Goal: Task Accomplishment & Management: Manage account settings

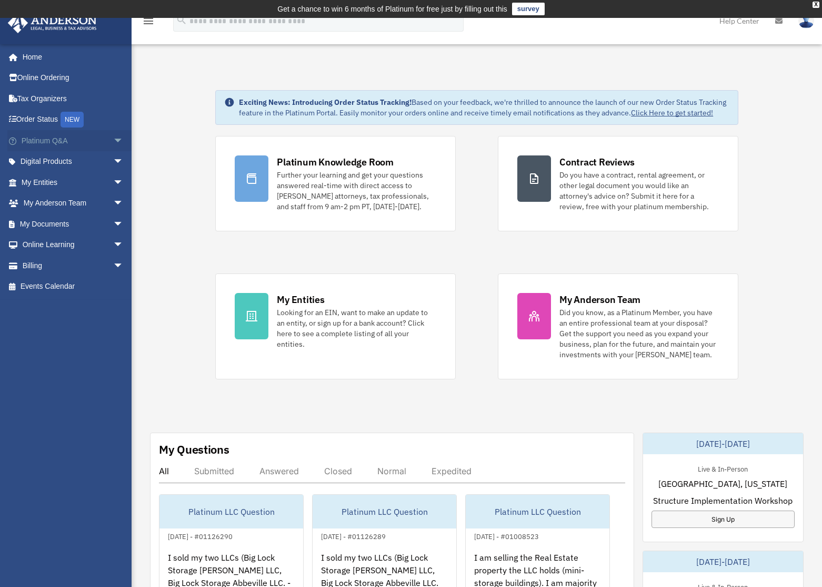
click at [47, 138] on link "Platinum Q&A arrow_drop_down" at bounding box center [73, 140] width 132 height 21
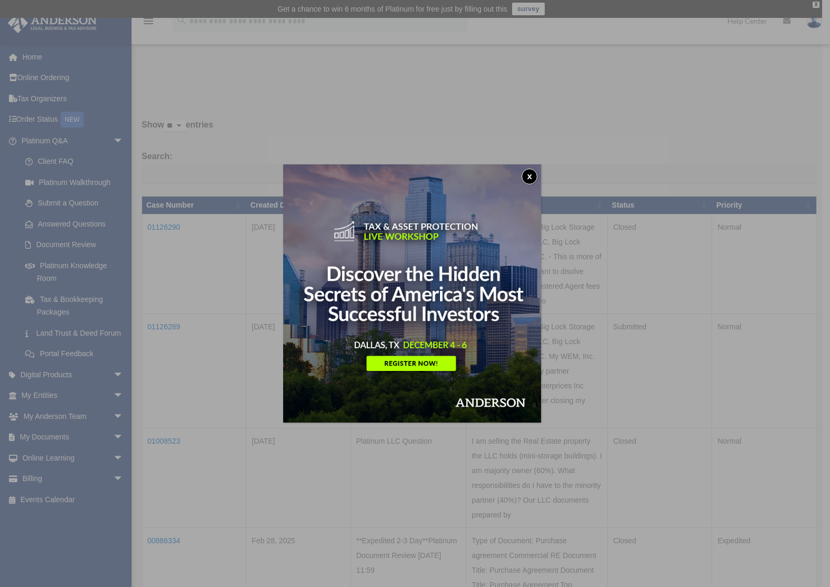
click at [532, 174] on button "x" at bounding box center [530, 177] width 16 height 16
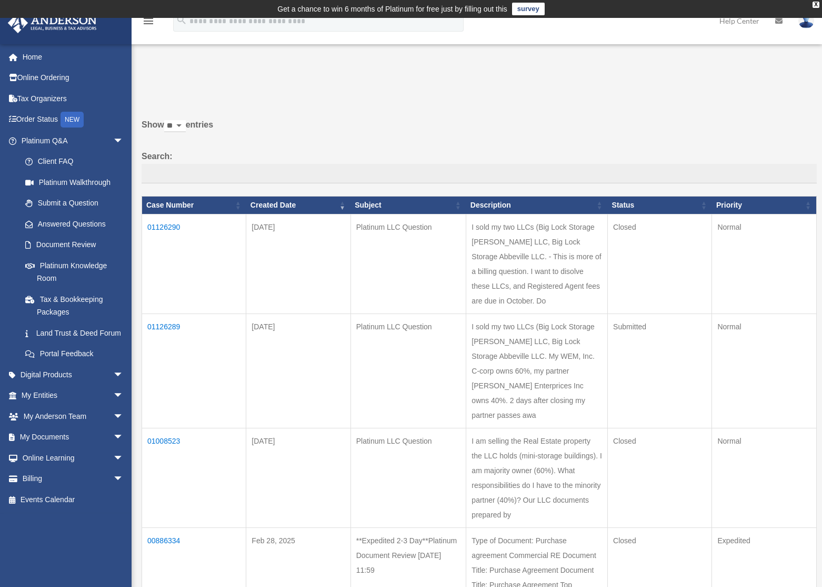
click at [166, 338] on td "01126289" at bounding box center [194, 371] width 104 height 114
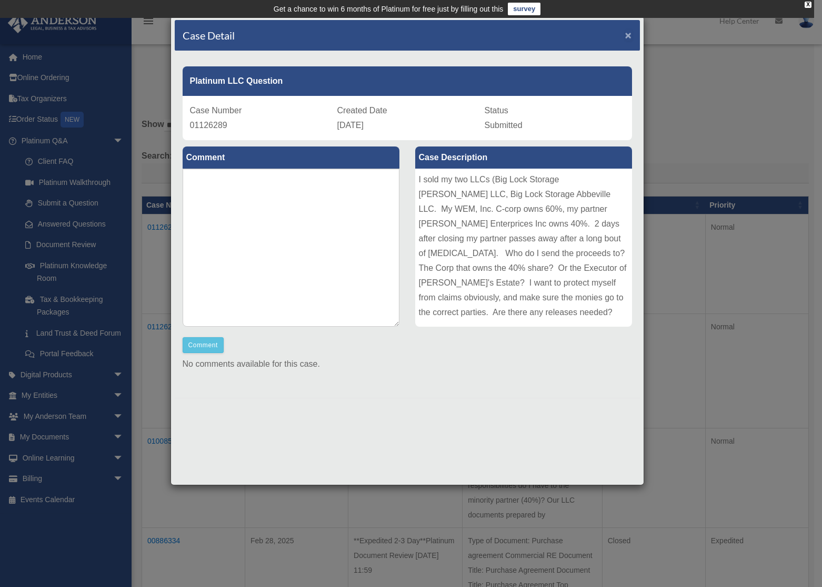
click at [627, 34] on span "×" at bounding box center [629, 35] width 7 height 12
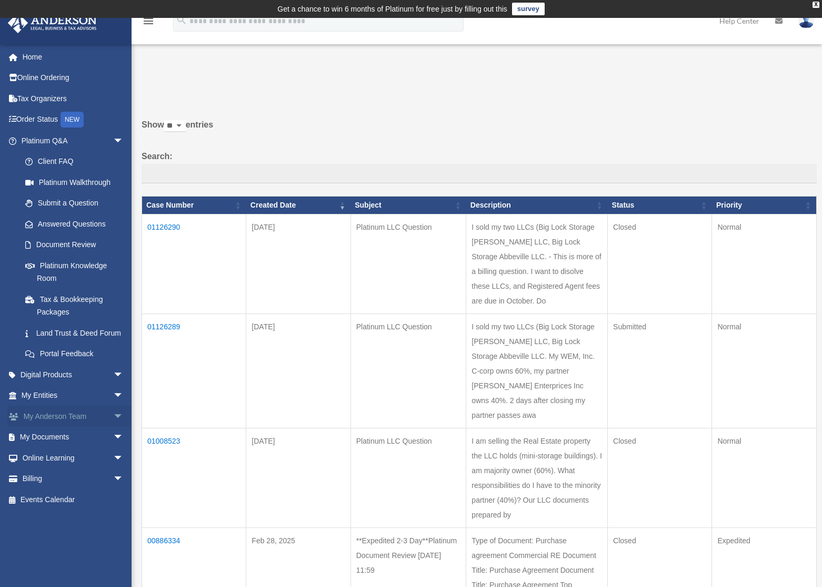
click at [69, 427] on link "My [PERSON_NAME] Team arrow_drop_down" at bounding box center [73, 415] width 132 height 21
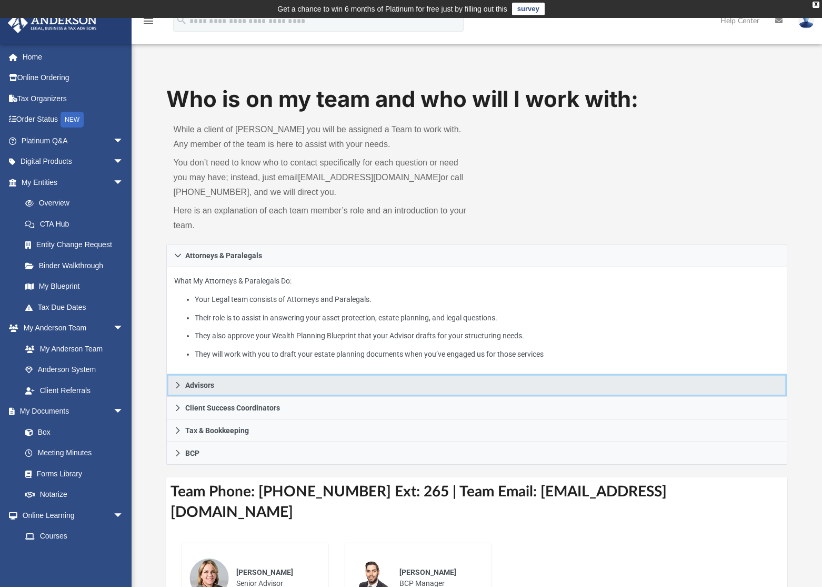
click at [253, 389] on link "Advisors" at bounding box center [477, 385] width 622 height 23
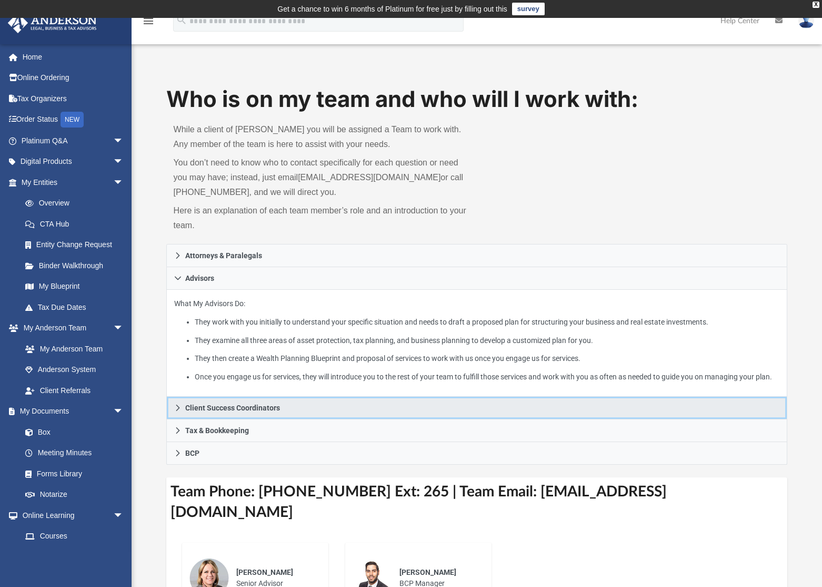
click at [237, 404] on span "Client Success Coordinators" at bounding box center [232, 407] width 95 height 7
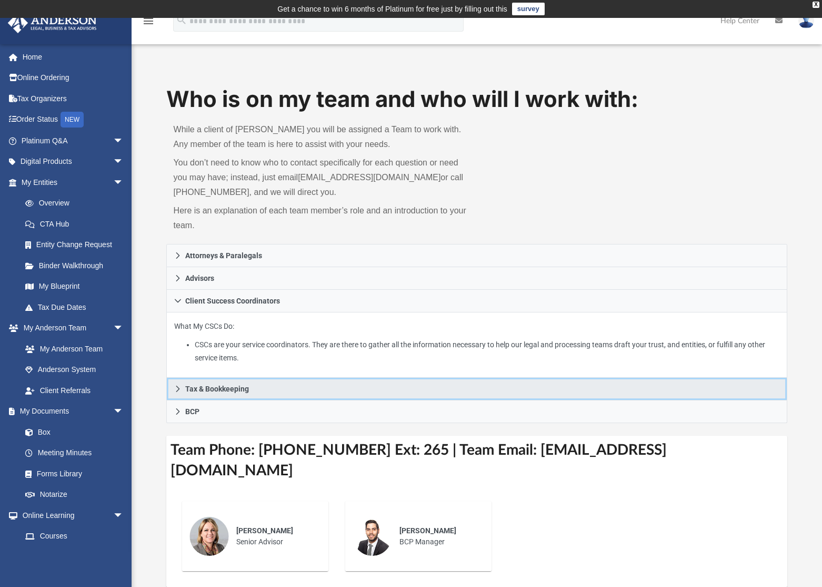
click at [216, 389] on span "Tax & Bookkeeping" at bounding box center [217, 388] width 64 height 7
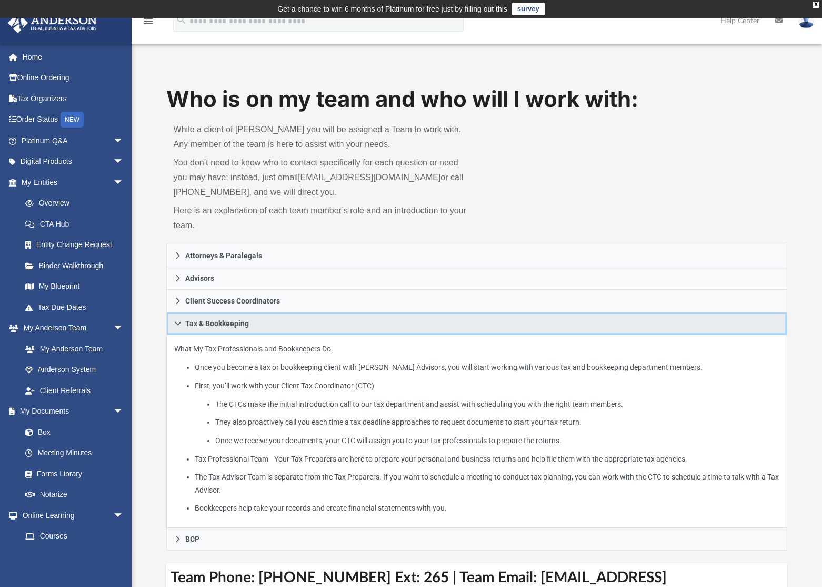
click at [209, 323] on span "Tax & Bookkeeping" at bounding box center [217, 323] width 64 height 7
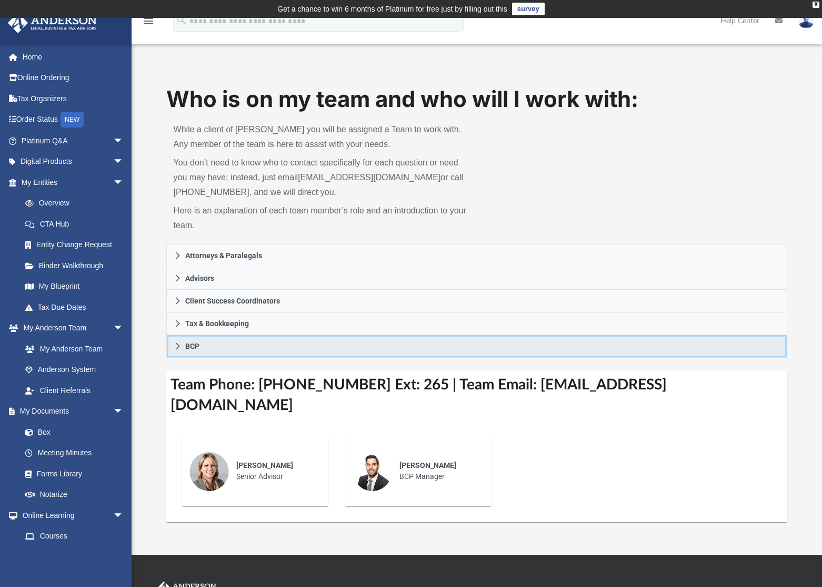
click at [196, 343] on span "BCP" at bounding box center [192, 345] width 14 height 7
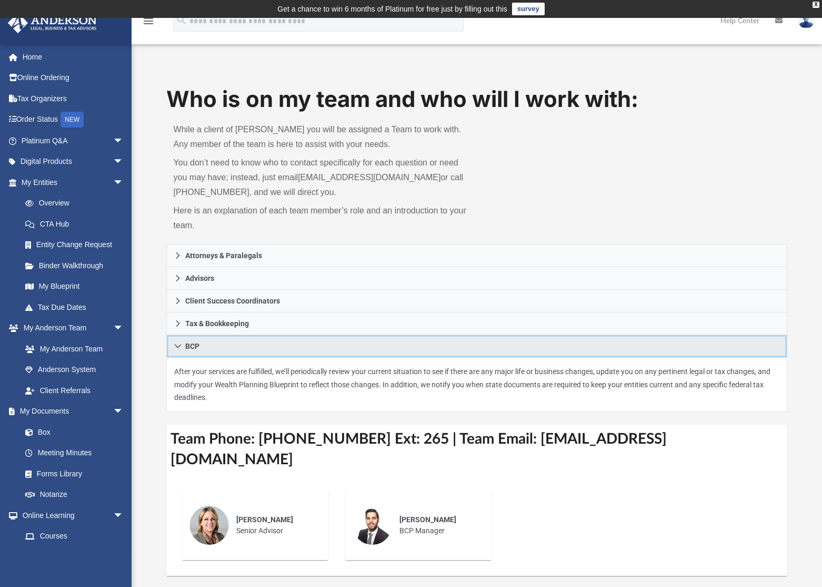
click at [195, 342] on span "BCP" at bounding box center [192, 345] width 14 height 7
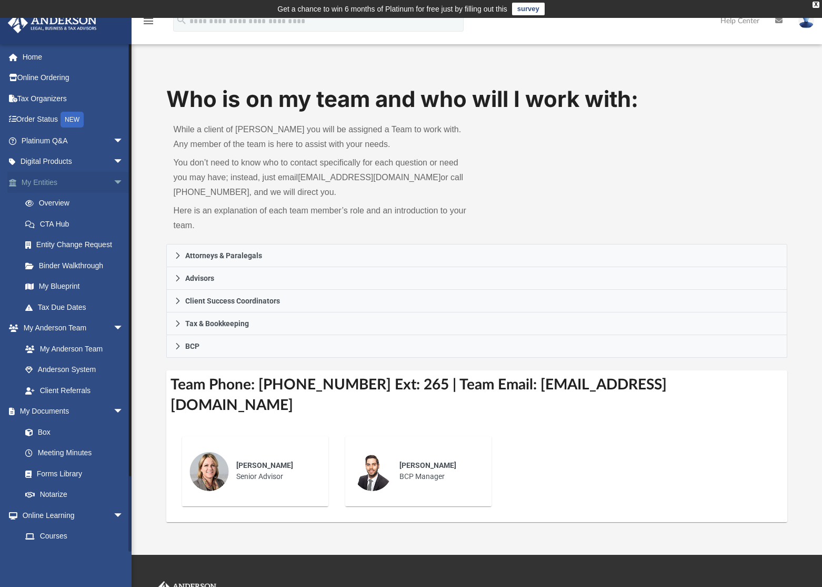
click at [113, 180] on span "arrow_drop_down" at bounding box center [123, 183] width 21 height 22
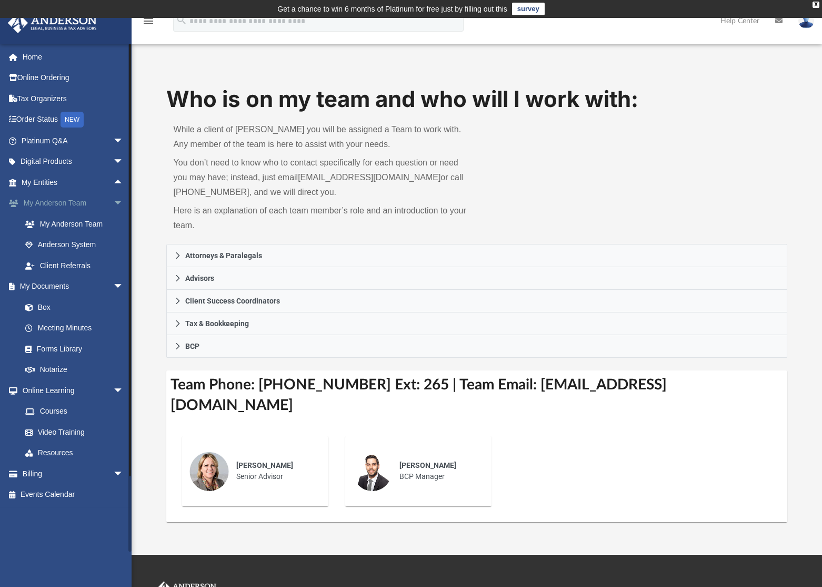
click at [113, 201] on span "arrow_drop_down" at bounding box center [123, 204] width 21 height 22
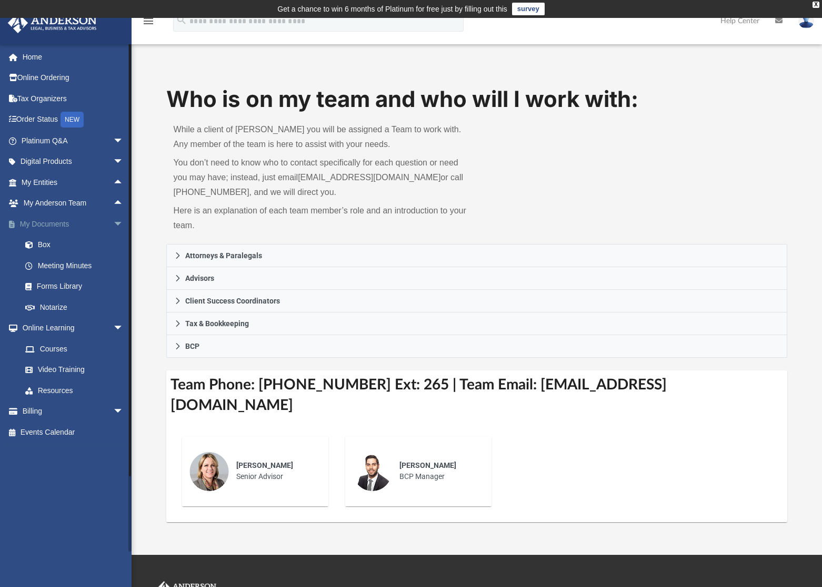
click at [113, 224] on span "arrow_drop_down" at bounding box center [123, 224] width 21 height 22
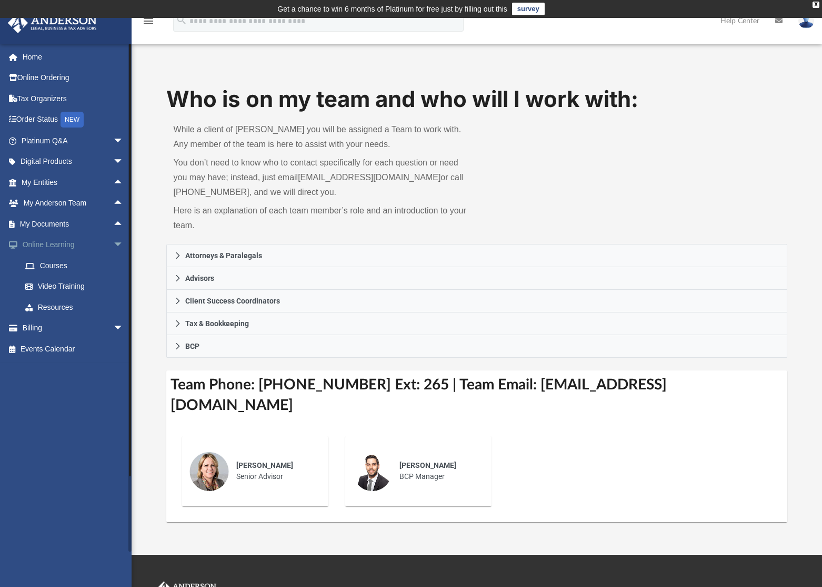
click at [113, 240] on span "arrow_drop_down" at bounding box center [123, 245] width 21 height 22
click at [49, 268] on link "Billing arrow_drop_down" at bounding box center [73, 265] width 132 height 21
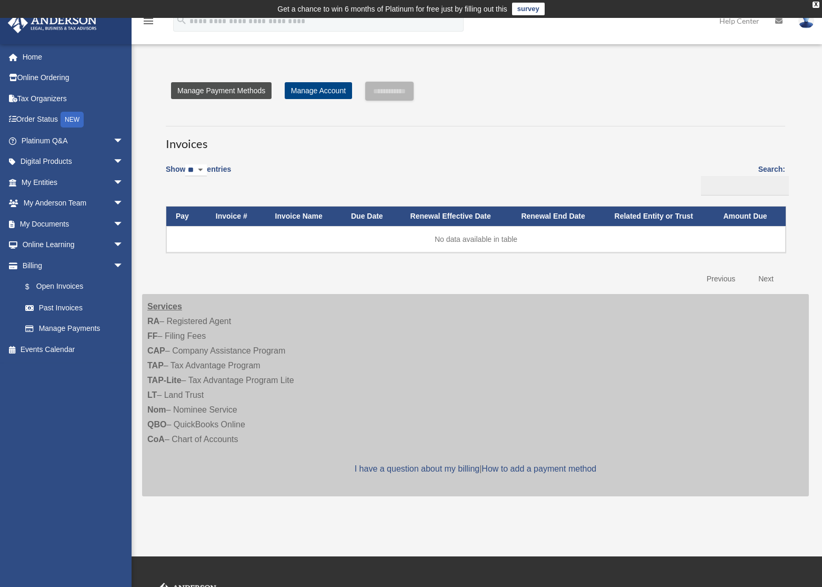
click at [226, 90] on link "Manage Payment Methods" at bounding box center [221, 90] width 101 height 17
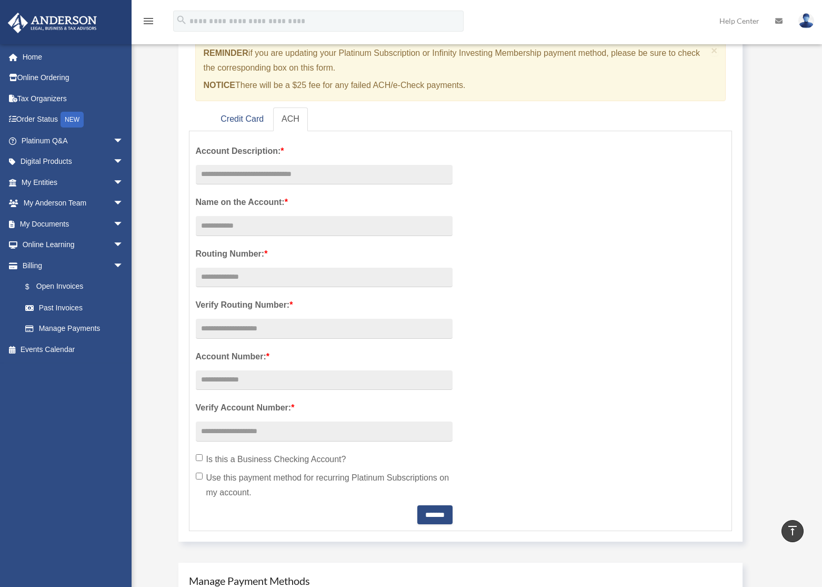
scroll to position [53, 0]
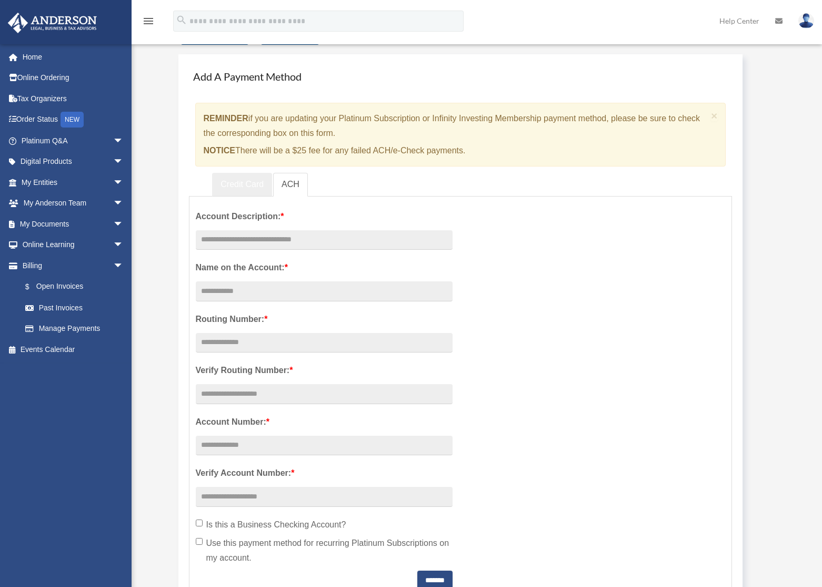
click at [236, 185] on link "Credit Card" at bounding box center [242, 185] width 60 height 24
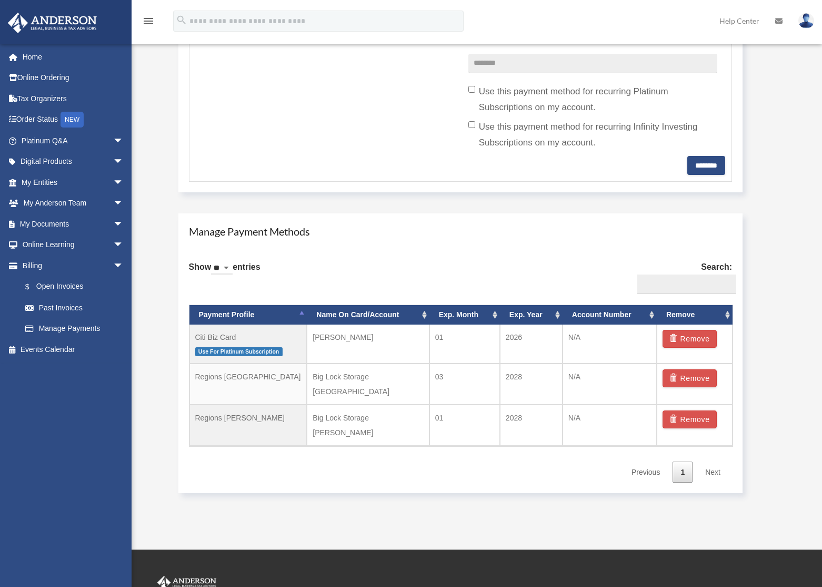
scroll to position [474, 0]
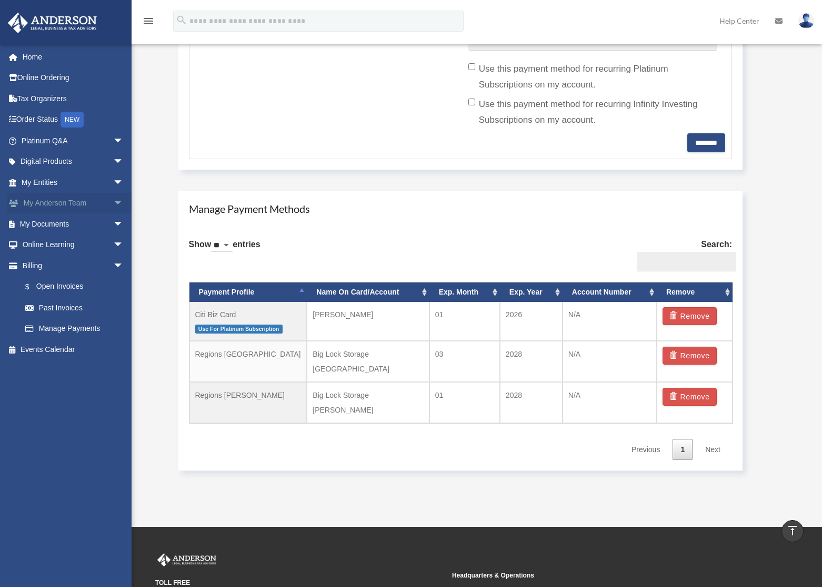
click at [64, 200] on link "My [PERSON_NAME] Team arrow_drop_down" at bounding box center [73, 203] width 132 height 21
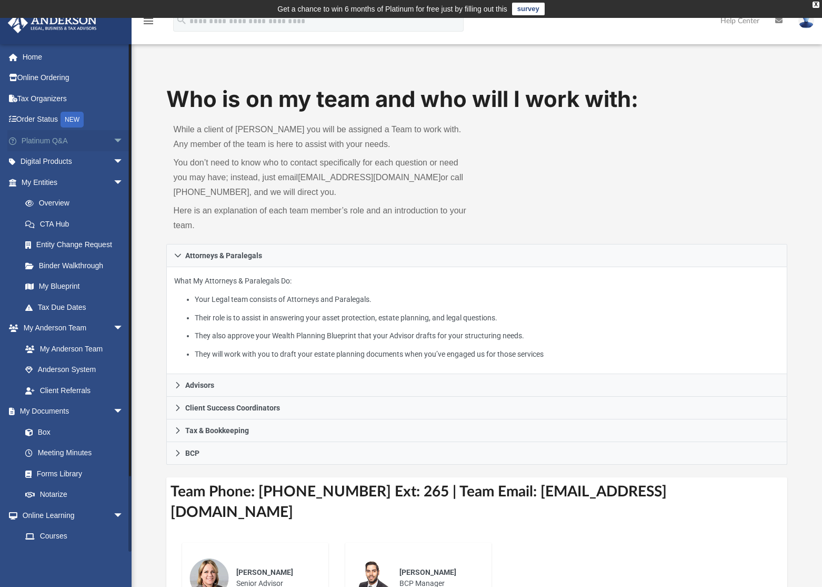
click at [50, 139] on link "Platinum Q&A arrow_drop_down" at bounding box center [73, 140] width 132 height 21
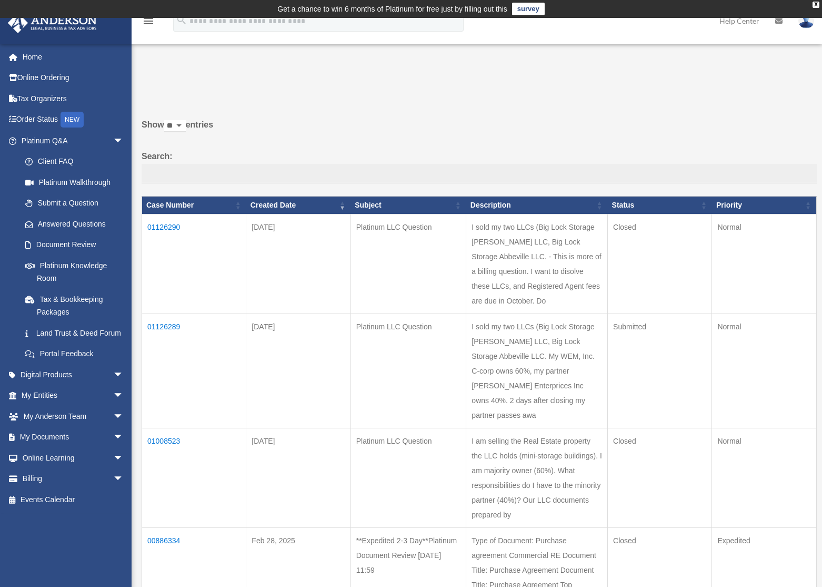
click at [161, 336] on td "01126289" at bounding box center [194, 371] width 104 height 114
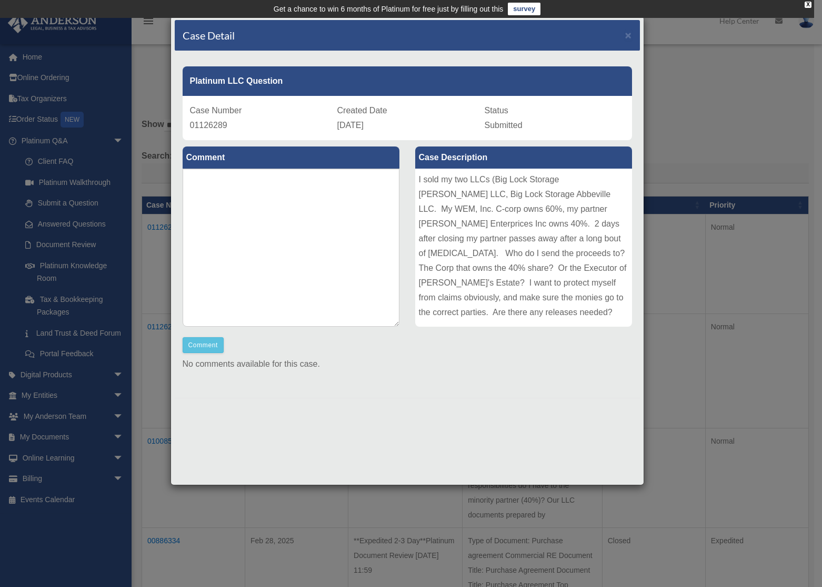
click at [280, 442] on div "Case Detail × Platinum LLC Question Case Number 01126289 Created Date September…" at bounding box center [408, 250] width 474 height 469
click at [628, 34] on span "×" at bounding box center [629, 35] width 7 height 12
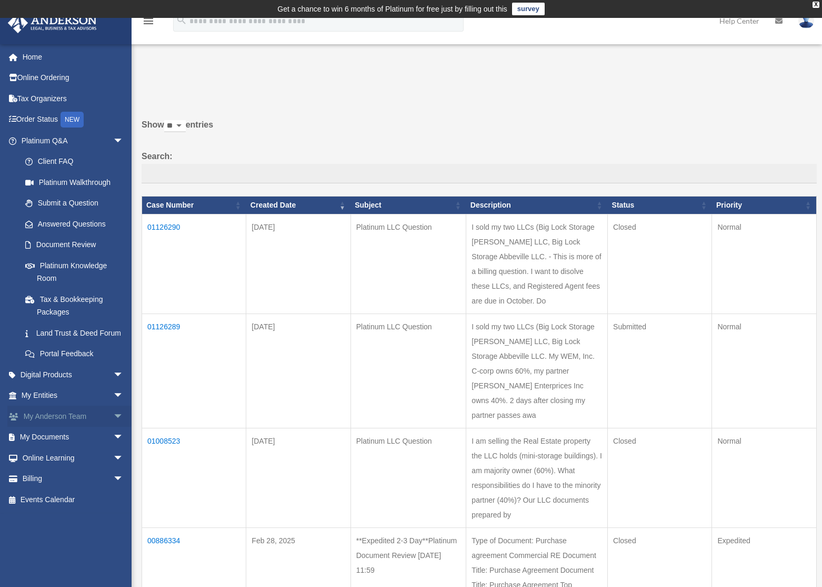
click at [62, 427] on link "My Anderson Team arrow_drop_down" at bounding box center [73, 415] width 132 height 21
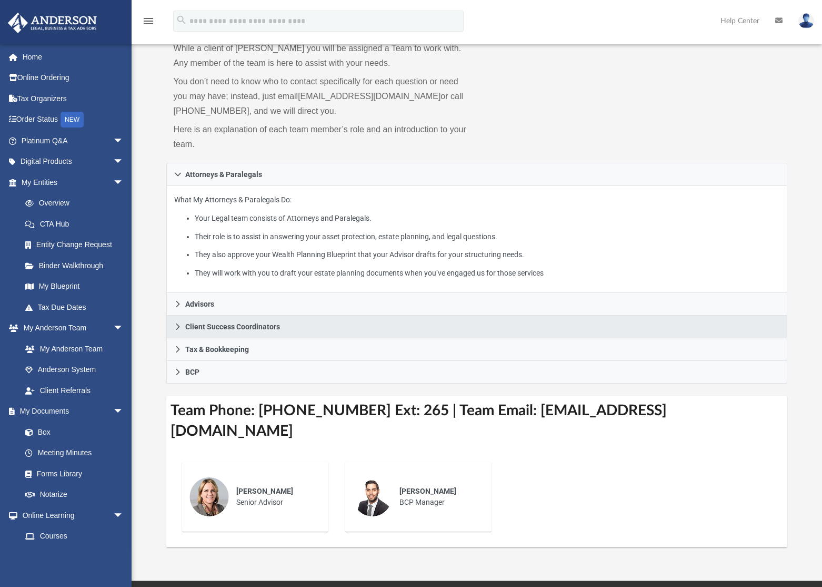
scroll to position [158, 0]
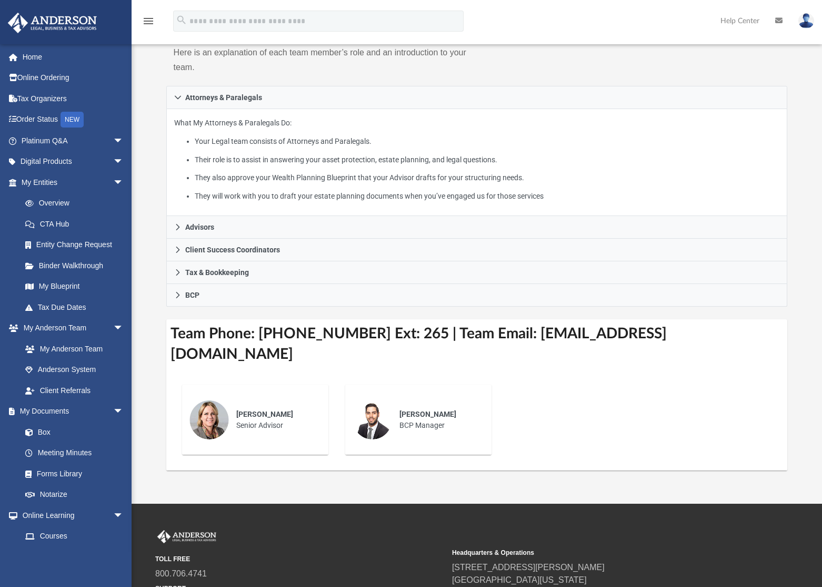
click at [246, 405] on div "[PERSON_NAME] Senior Advisor" at bounding box center [275, 419] width 92 height 37
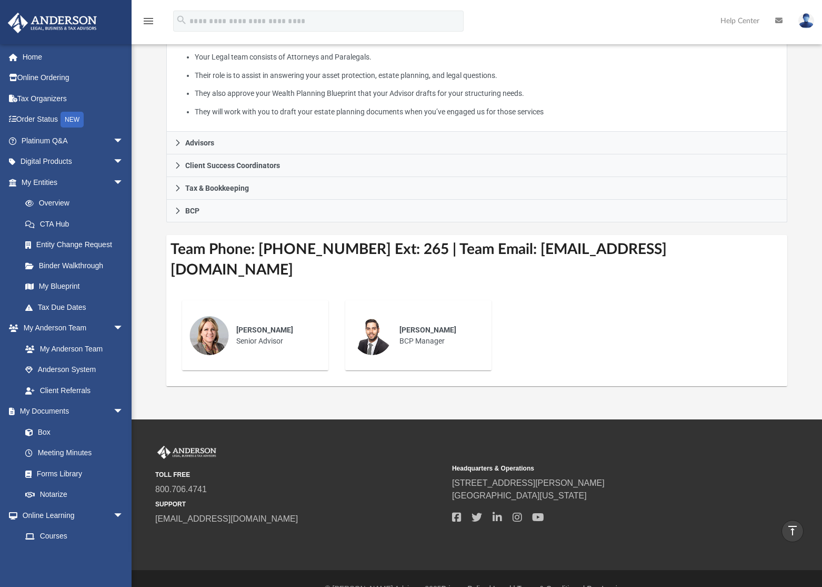
scroll to position [0, 0]
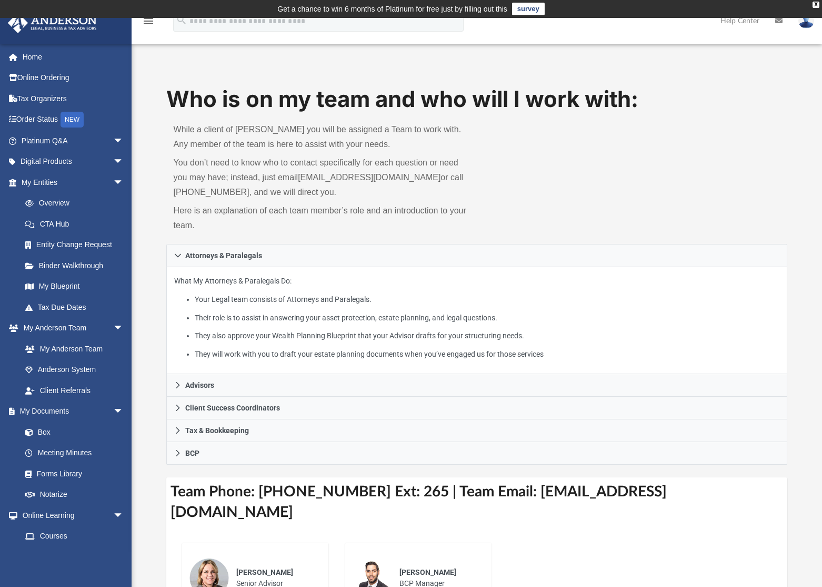
click at [804, 25] on img at bounding box center [807, 20] width 16 height 15
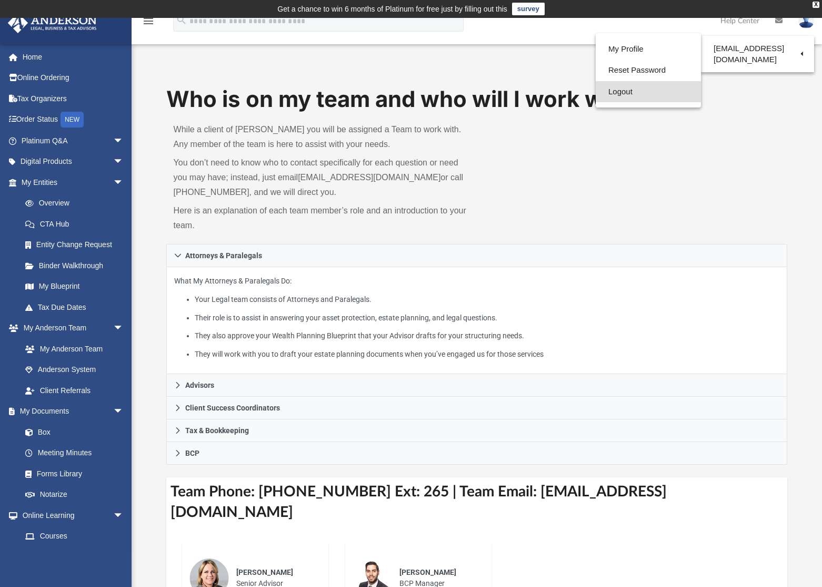
click at [615, 89] on link "Logout" at bounding box center [648, 92] width 105 height 22
